Goal: Task Accomplishment & Management: Manage account settings

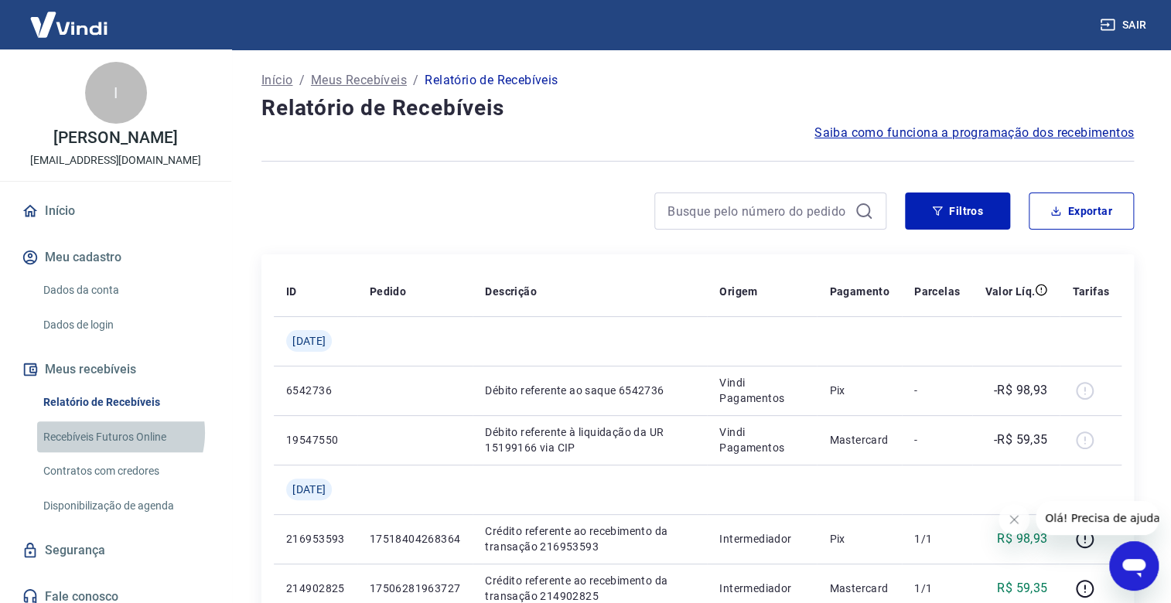
click at [116, 449] on link "Recebíveis Futuros Online" at bounding box center [125, 438] width 176 height 32
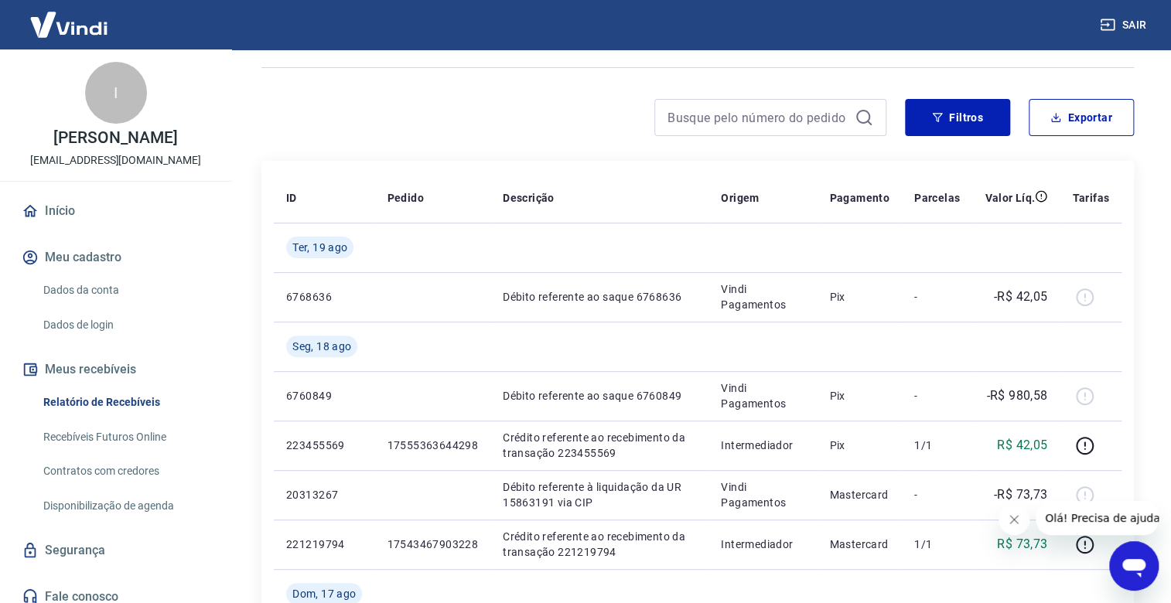
scroll to position [93, 0]
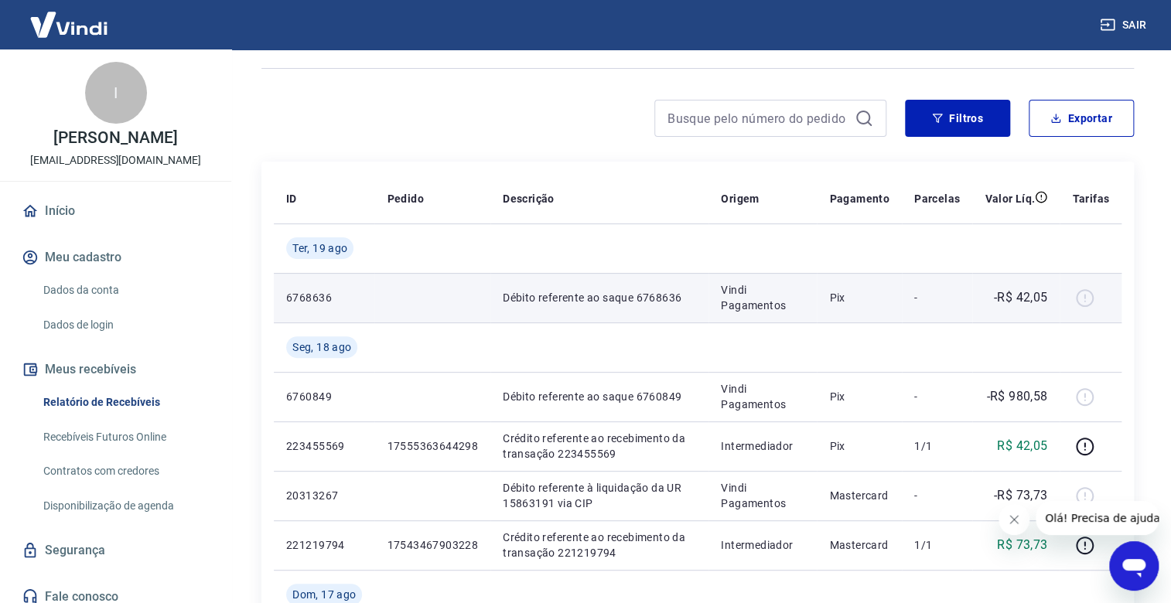
click at [1084, 300] on div at bounding box center [1090, 297] width 37 height 25
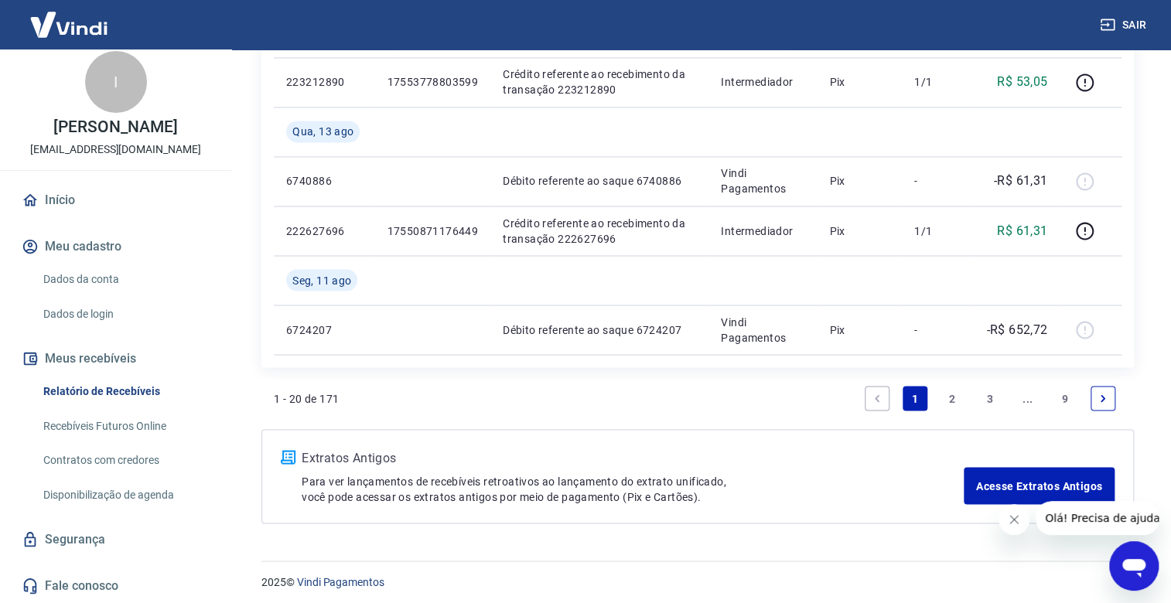
scroll to position [1253, 0]
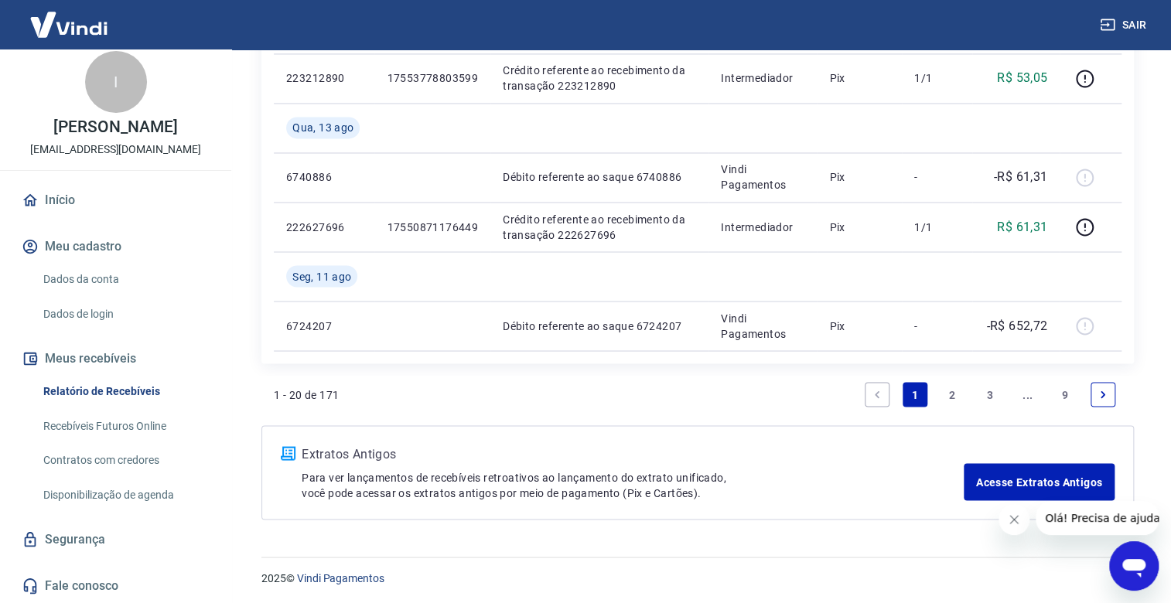
click at [955, 389] on link "2" at bounding box center [952, 394] width 25 height 25
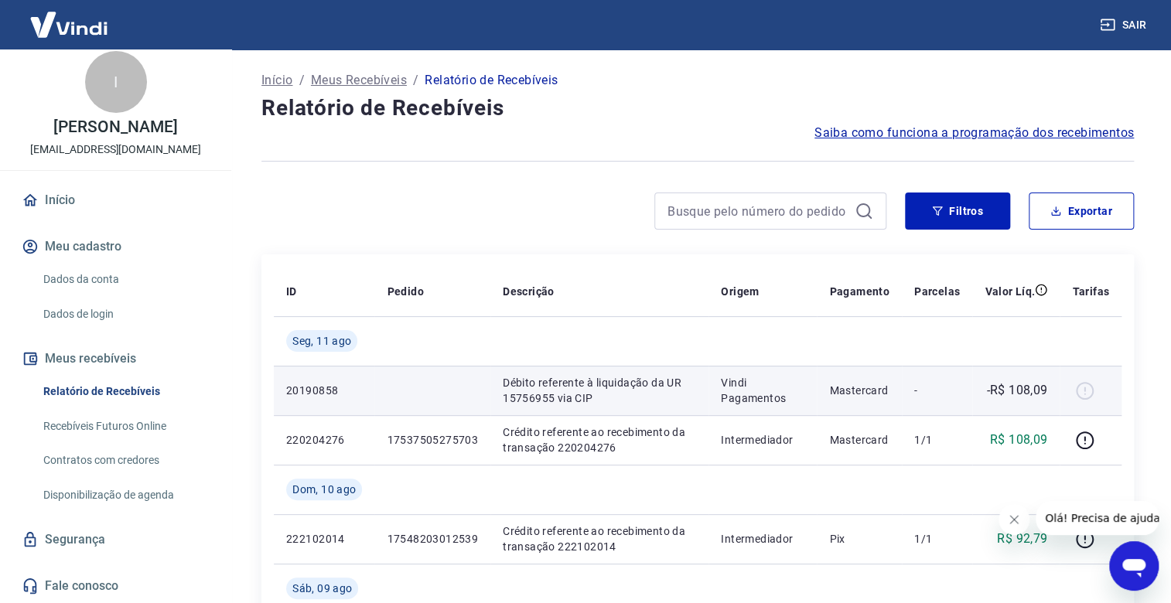
click at [1086, 391] on div at bounding box center [1090, 390] width 37 height 25
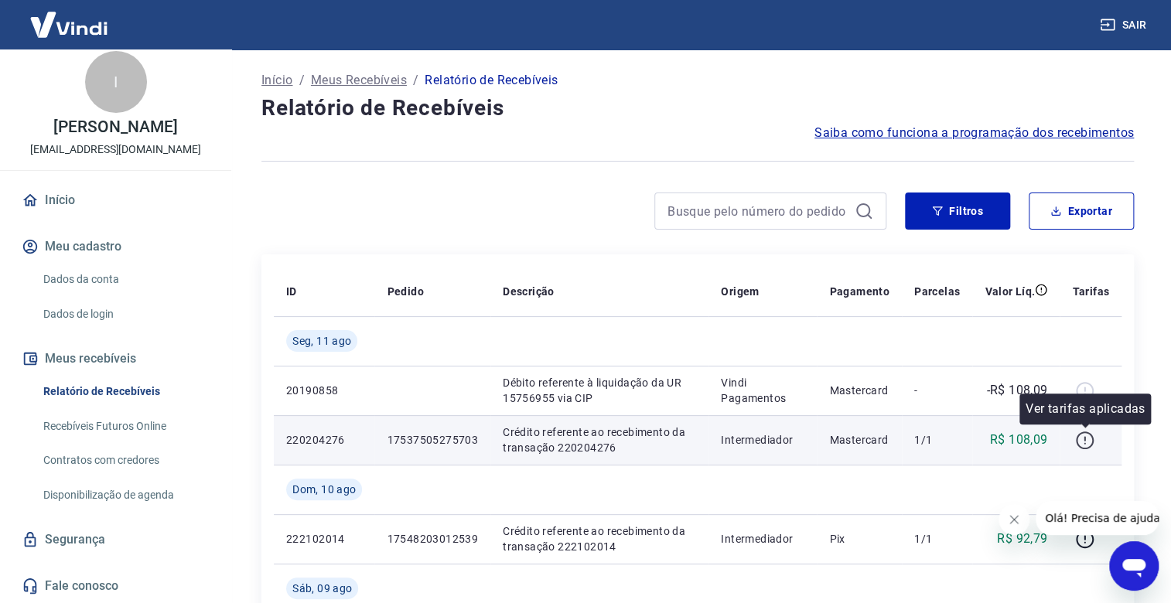
click at [1080, 443] on icon "button" at bounding box center [1084, 440] width 19 height 19
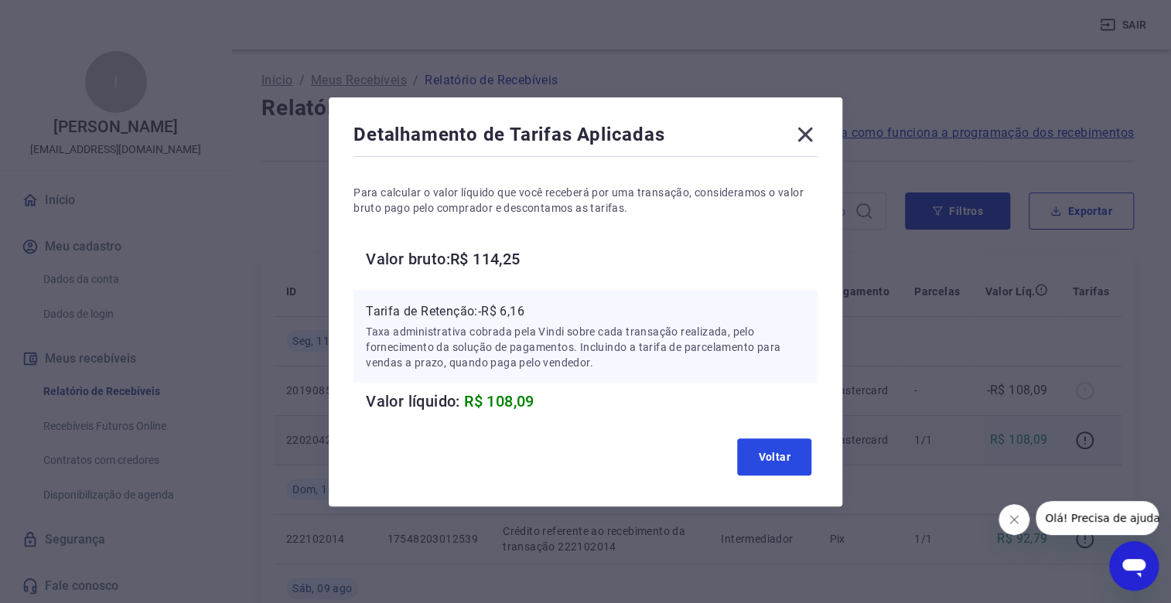
click at [792, 463] on button "Voltar" at bounding box center [774, 457] width 74 height 37
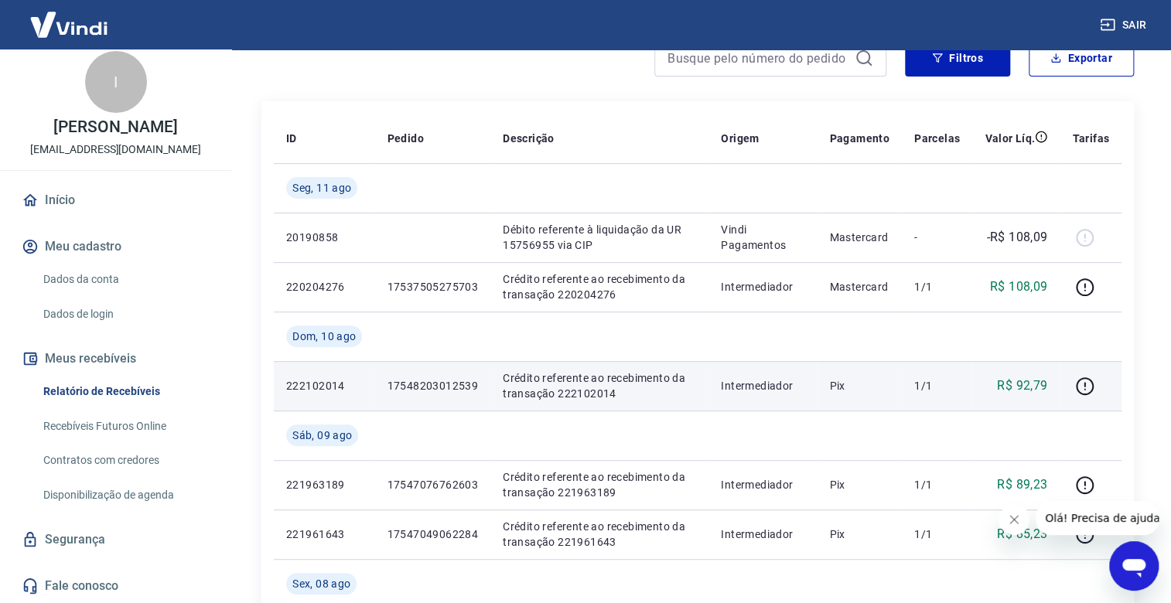
scroll to position [155, 0]
click at [1088, 382] on icon "button" at bounding box center [1084, 384] width 19 height 19
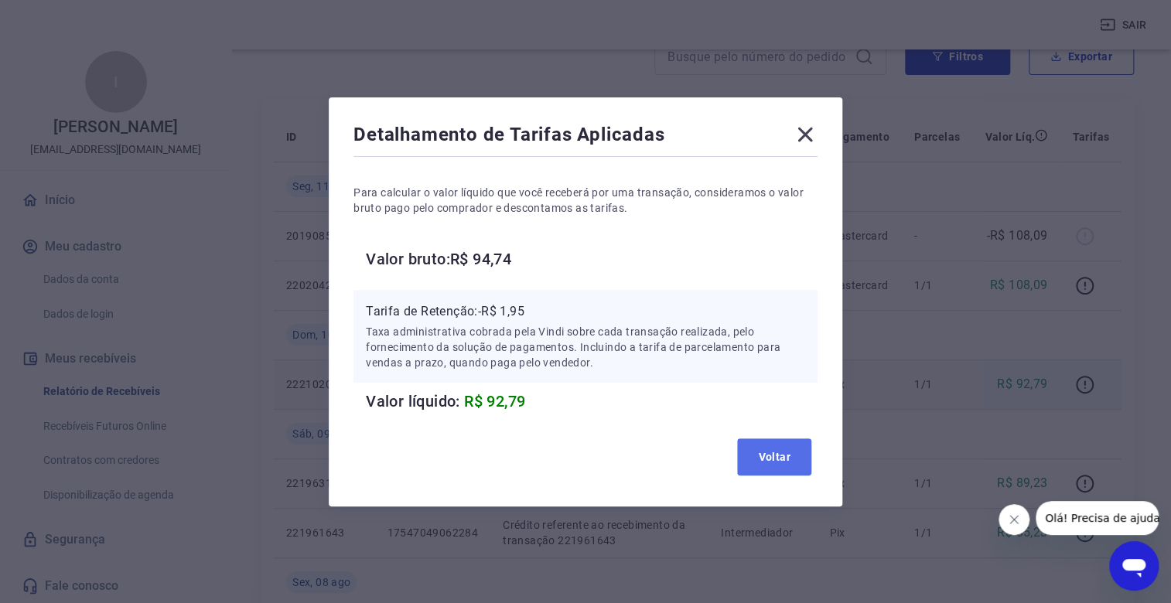
click at [778, 446] on button "Voltar" at bounding box center [774, 457] width 74 height 37
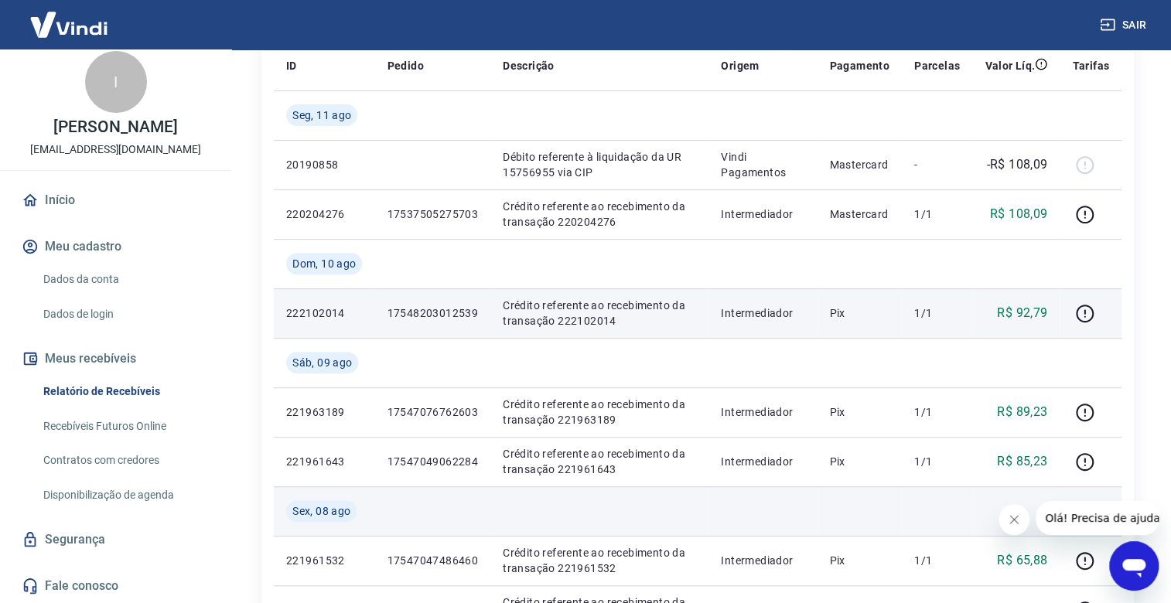
scroll to position [309, 0]
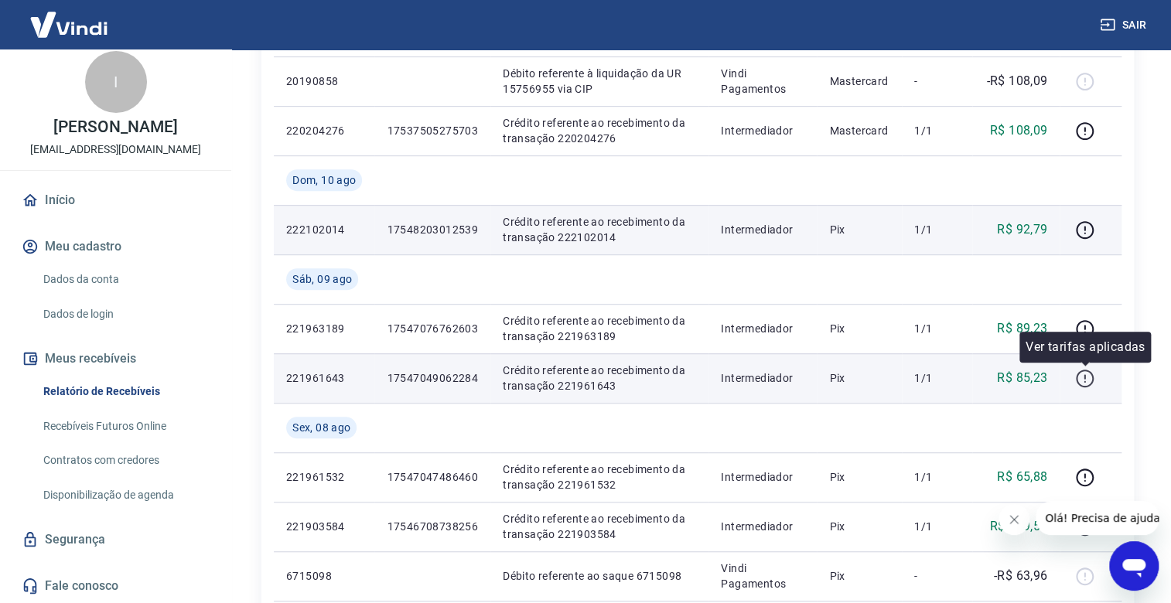
click at [1087, 384] on icon "button" at bounding box center [1084, 378] width 19 height 19
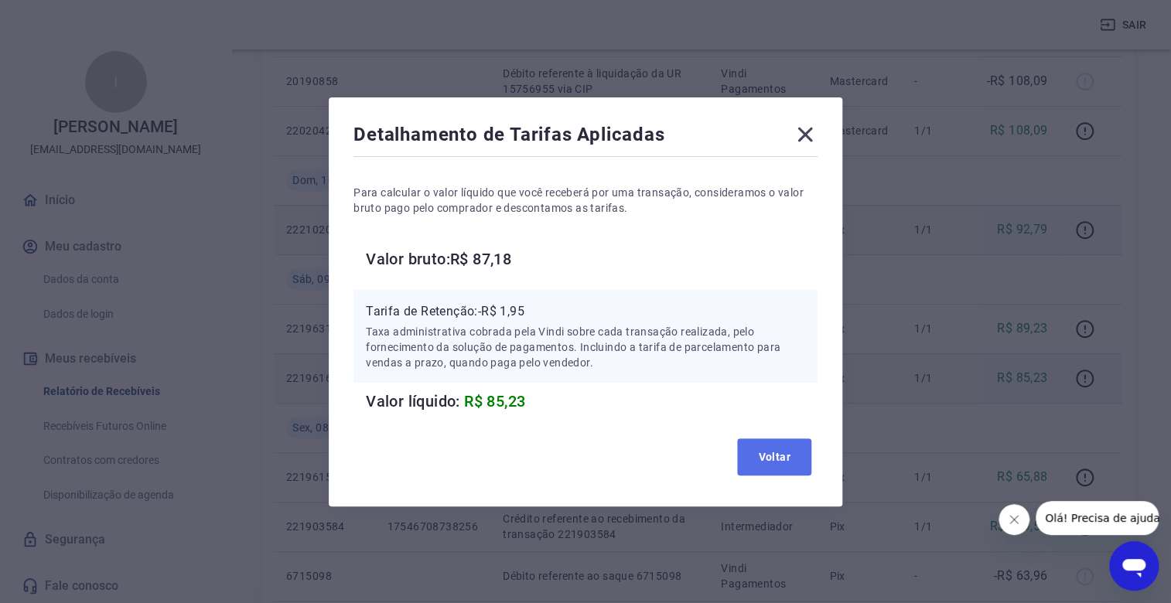
click at [760, 460] on button "Voltar" at bounding box center [774, 457] width 74 height 37
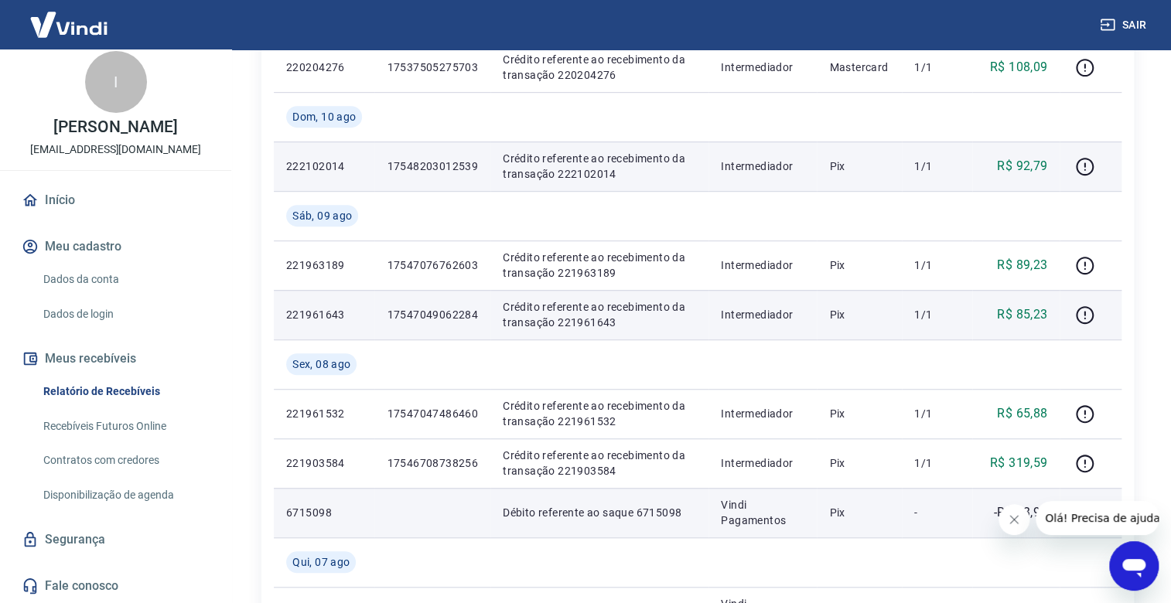
scroll to position [464, 0]
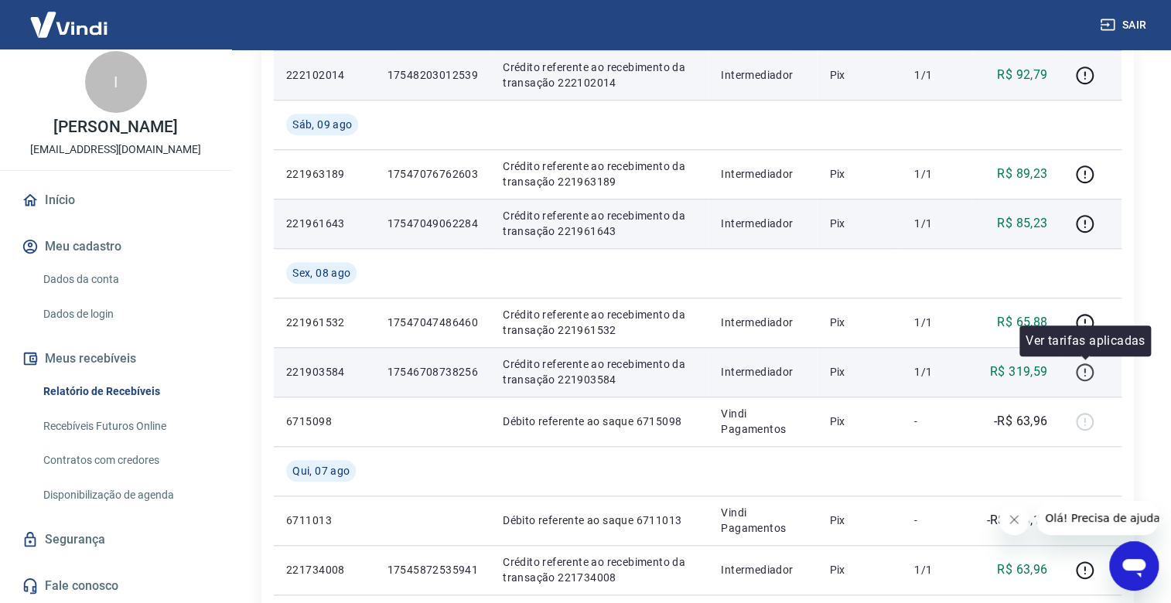
click at [1085, 378] on icon "button" at bounding box center [1084, 372] width 19 height 19
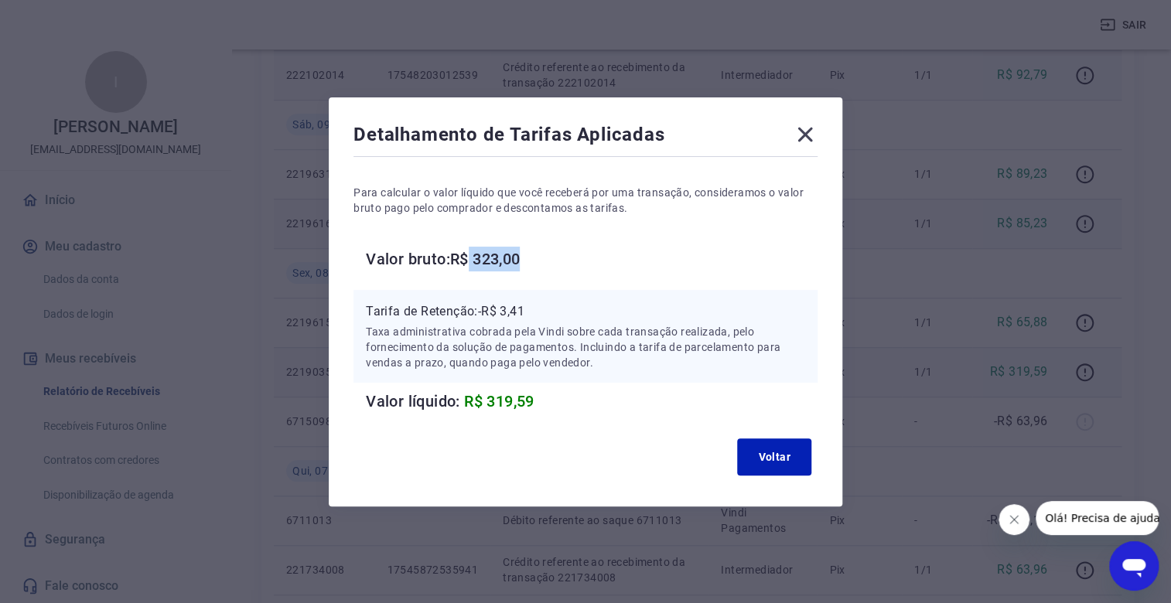
drag, startPoint x: 480, startPoint y: 257, endPoint x: 539, endPoint y: 258, distance: 58.8
click at [539, 258] on h6 "Valor bruto: R$ 323,00" at bounding box center [592, 259] width 452 height 25
click at [771, 452] on button "Voltar" at bounding box center [774, 457] width 74 height 37
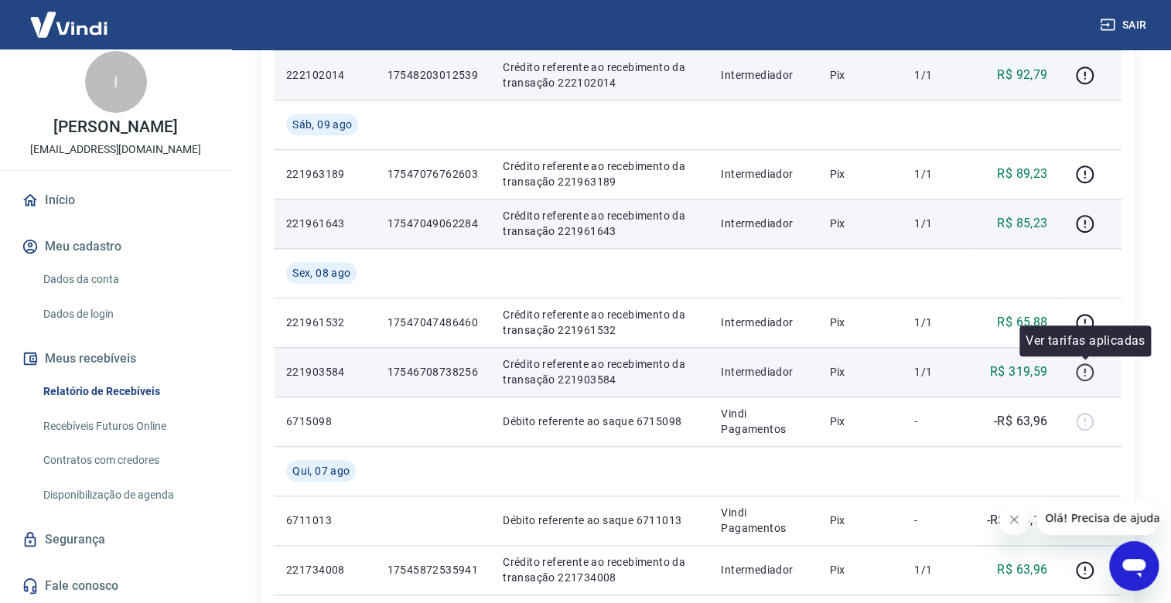
click at [1079, 374] on icon "button" at bounding box center [1084, 372] width 19 height 19
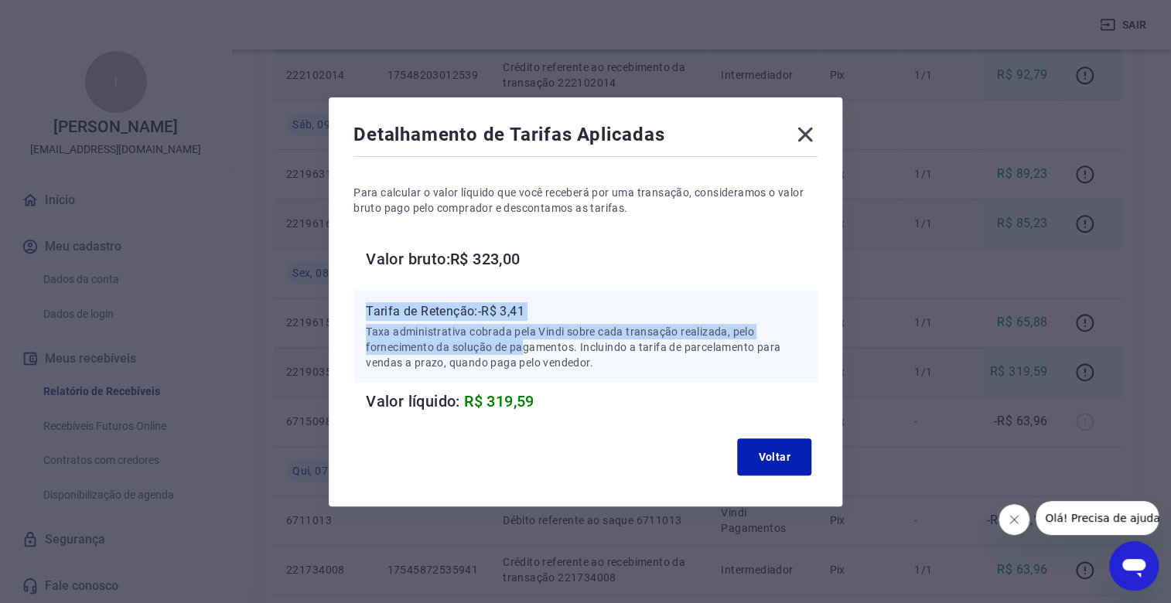
drag, startPoint x: 340, startPoint y: 314, endPoint x: 586, endPoint y: 359, distance: 249.3
click at [546, 351] on div "Detalhamento de Tarifas Aplicadas Para calcular o valor líquido que você recebe…" at bounding box center [585, 301] width 1171 height 603
click at [767, 446] on button "Voltar" at bounding box center [774, 457] width 74 height 37
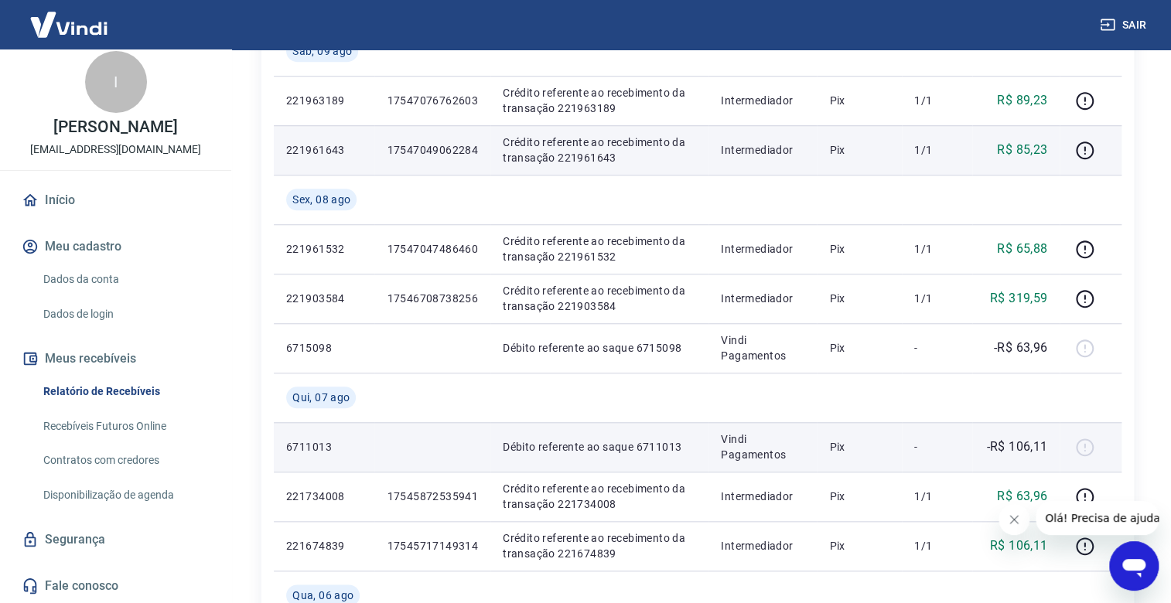
scroll to position [619, 0]
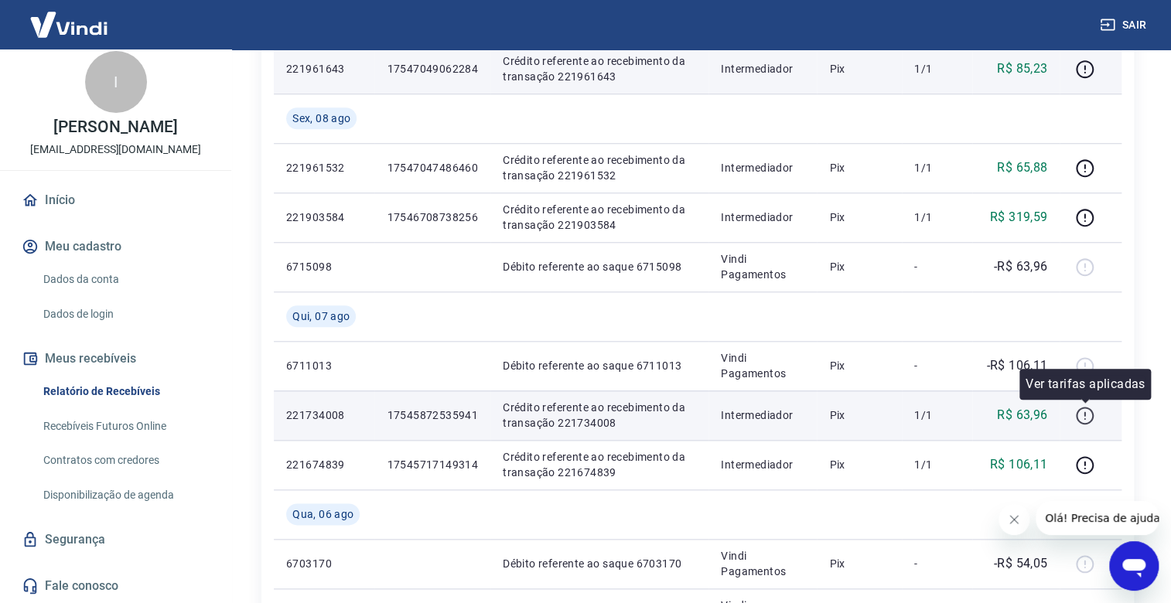
click at [1078, 418] on icon "button" at bounding box center [1084, 415] width 19 height 19
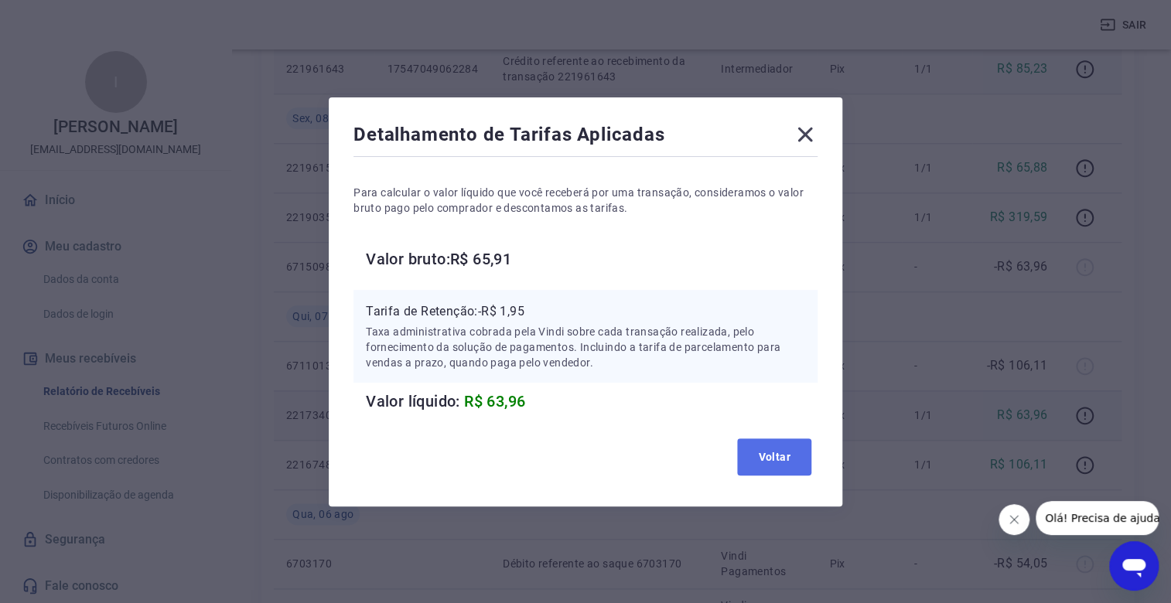
click at [793, 469] on button "Voltar" at bounding box center [774, 457] width 74 height 37
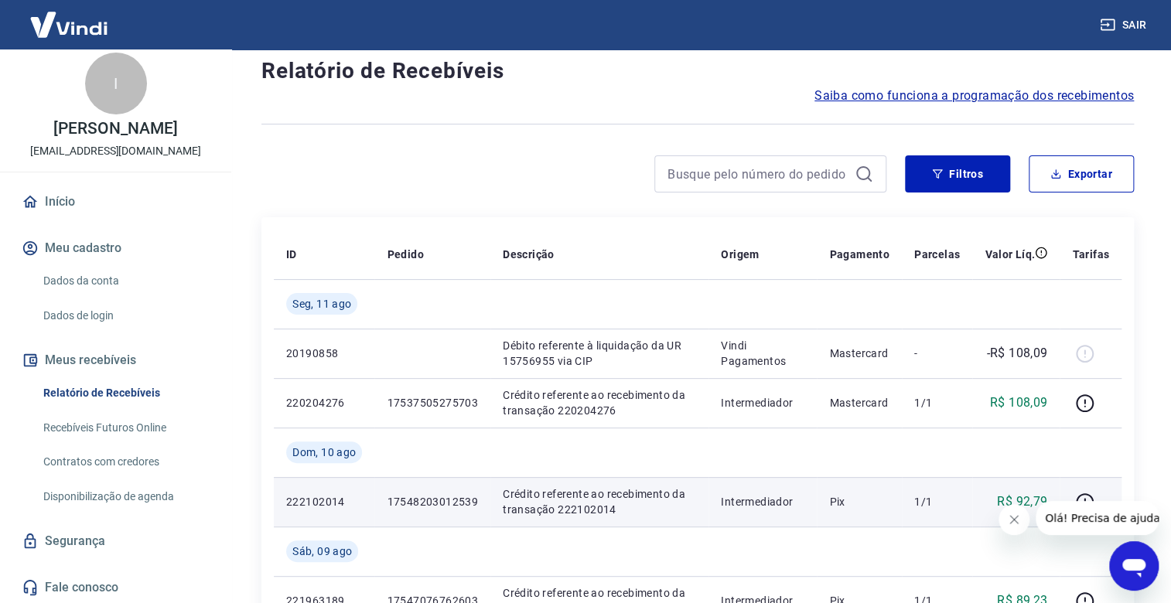
scroll to position [0, 0]
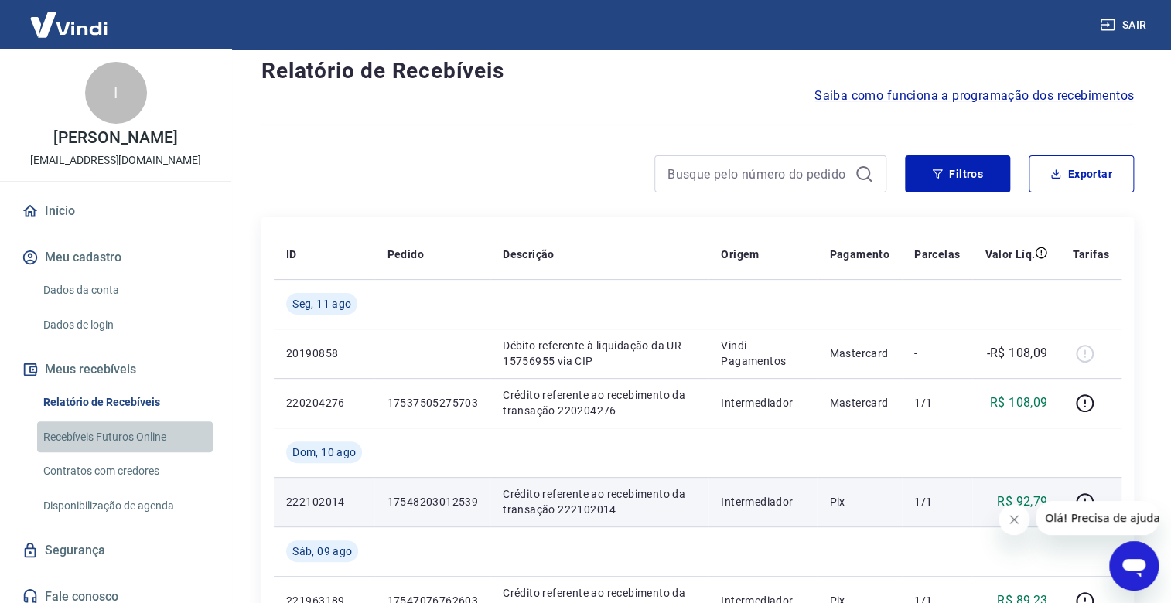
click at [145, 453] on link "Recebíveis Futuros Online" at bounding box center [125, 438] width 176 height 32
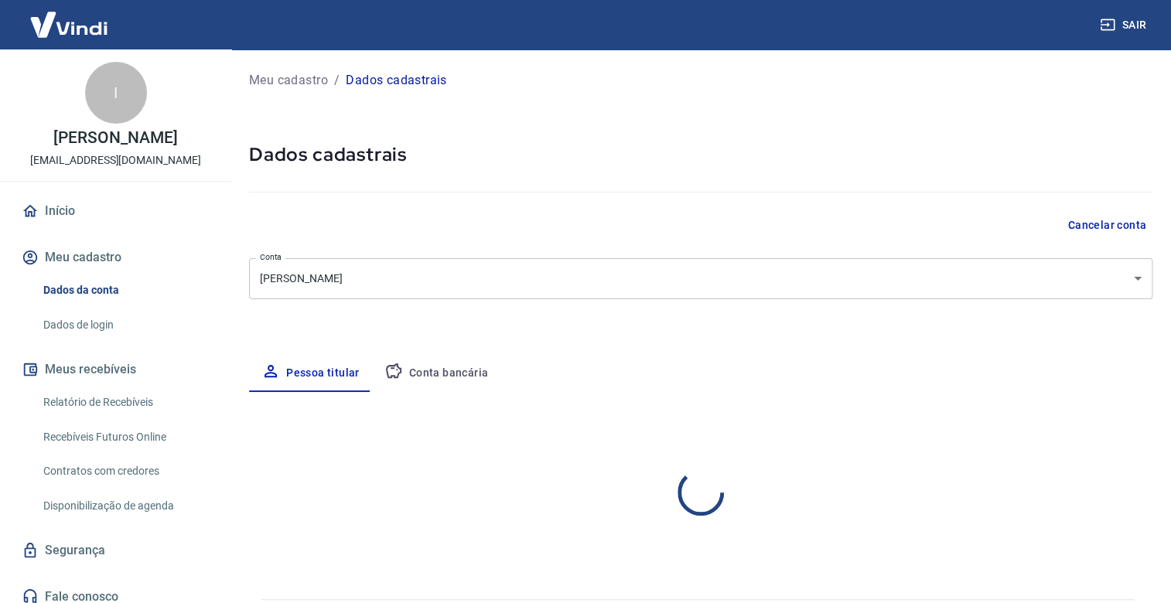
select select "MG"
select select "business"
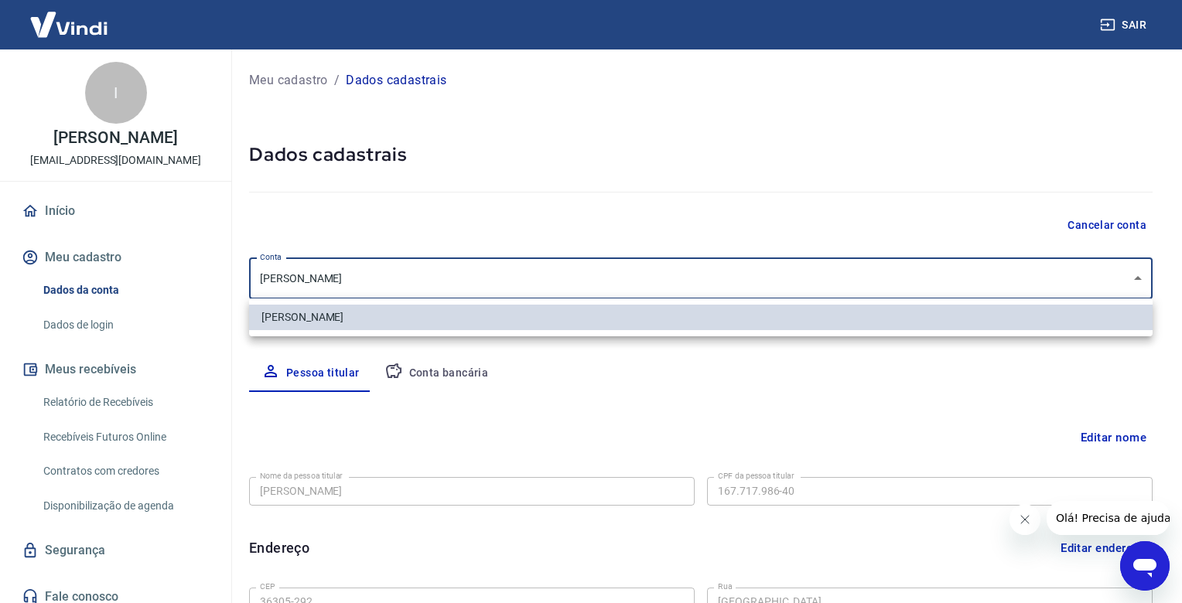
click at [282, 282] on body "Sair I Iasmin Ferreira do Nascimento iaswmin@gmail.com Início Meu cadastro Dado…" at bounding box center [591, 301] width 1182 height 603
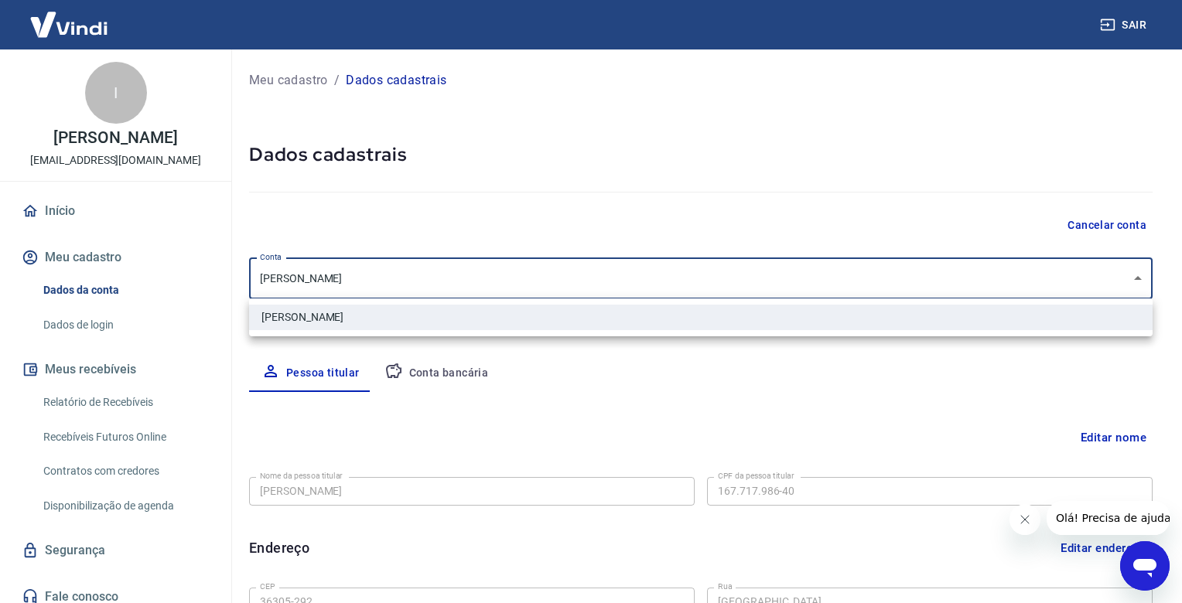
click at [283, 282] on div at bounding box center [591, 301] width 1182 height 603
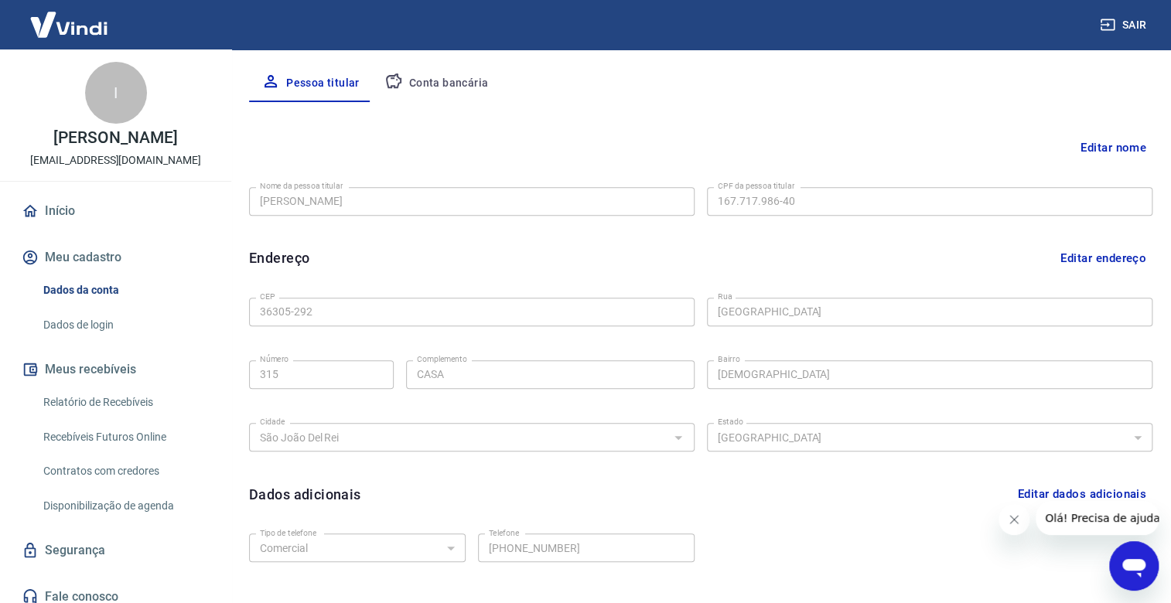
scroll to position [387, 0]
